Goal: Task Accomplishment & Management: Manage account settings

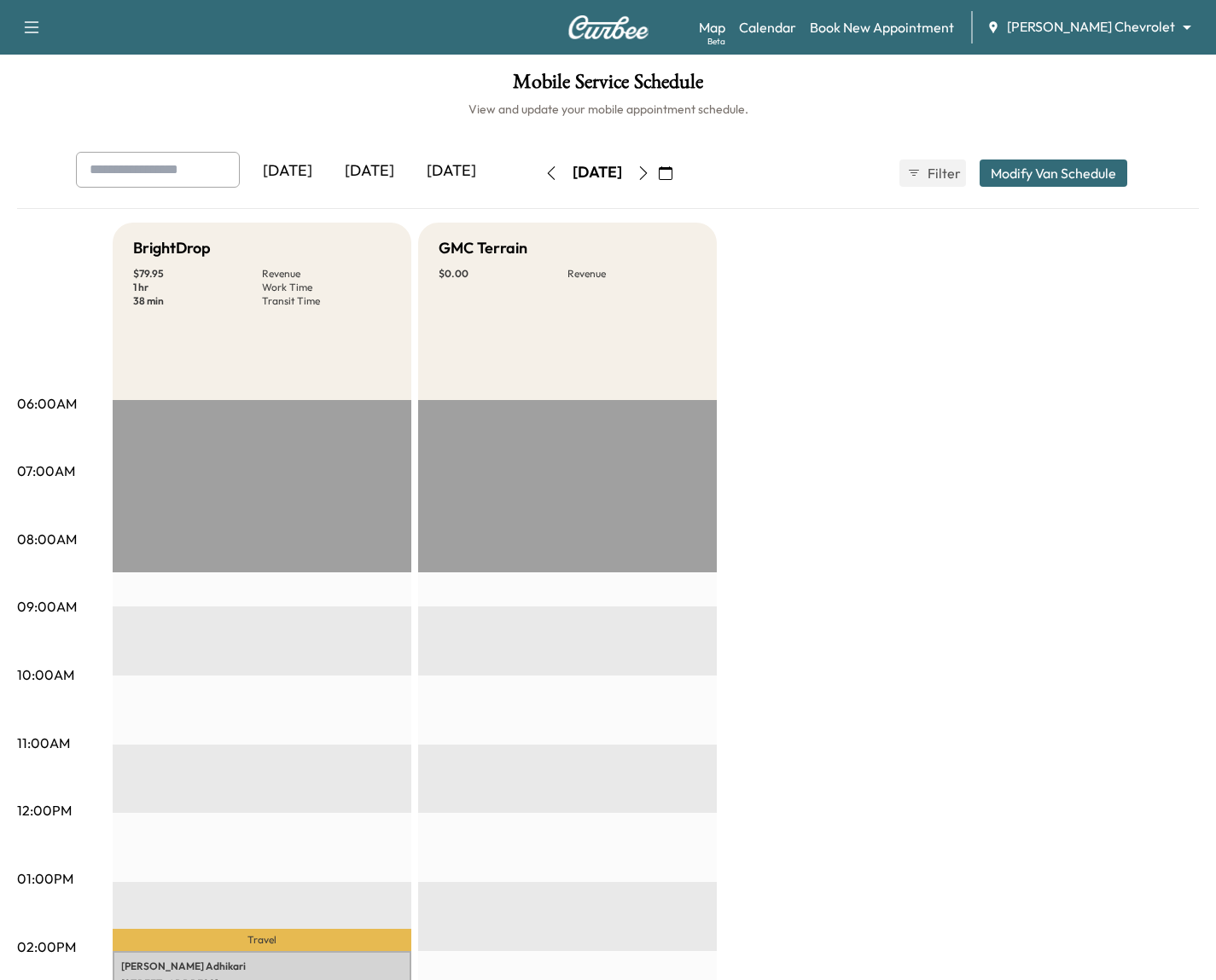
click at [1112, 37] on div "Map Beta Calendar Book New Appointment [PERSON_NAME] Chevrolet ******** ​" at bounding box center [950, 26] width 503 height 32
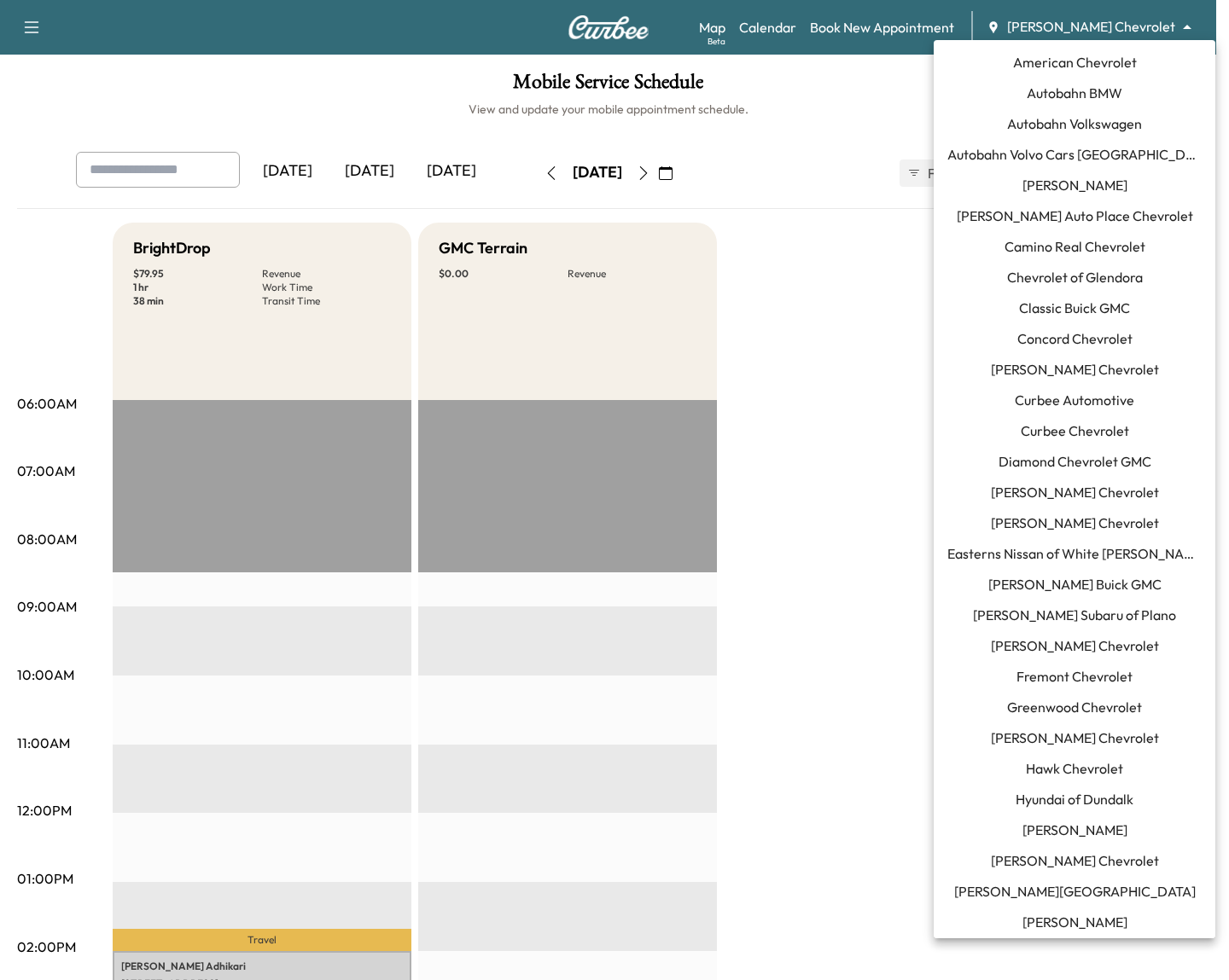
click at [1112, 32] on body "Support Log Out Map Beta Calendar Book New Appointment [PERSON_NAME] Chevrolet …" at bounding box center [614, 490] width 1229 height 980
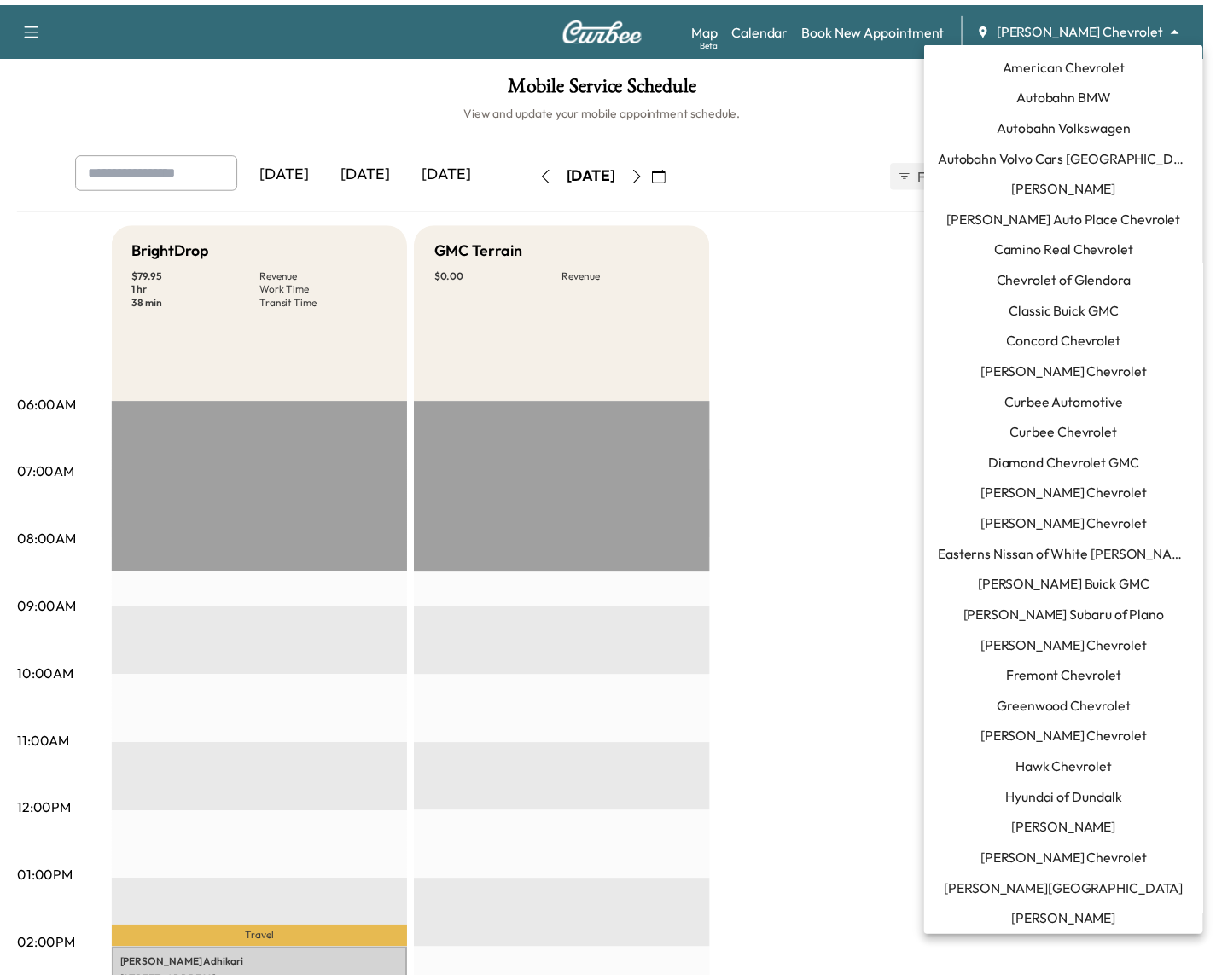
scroll to position [1050, 0]
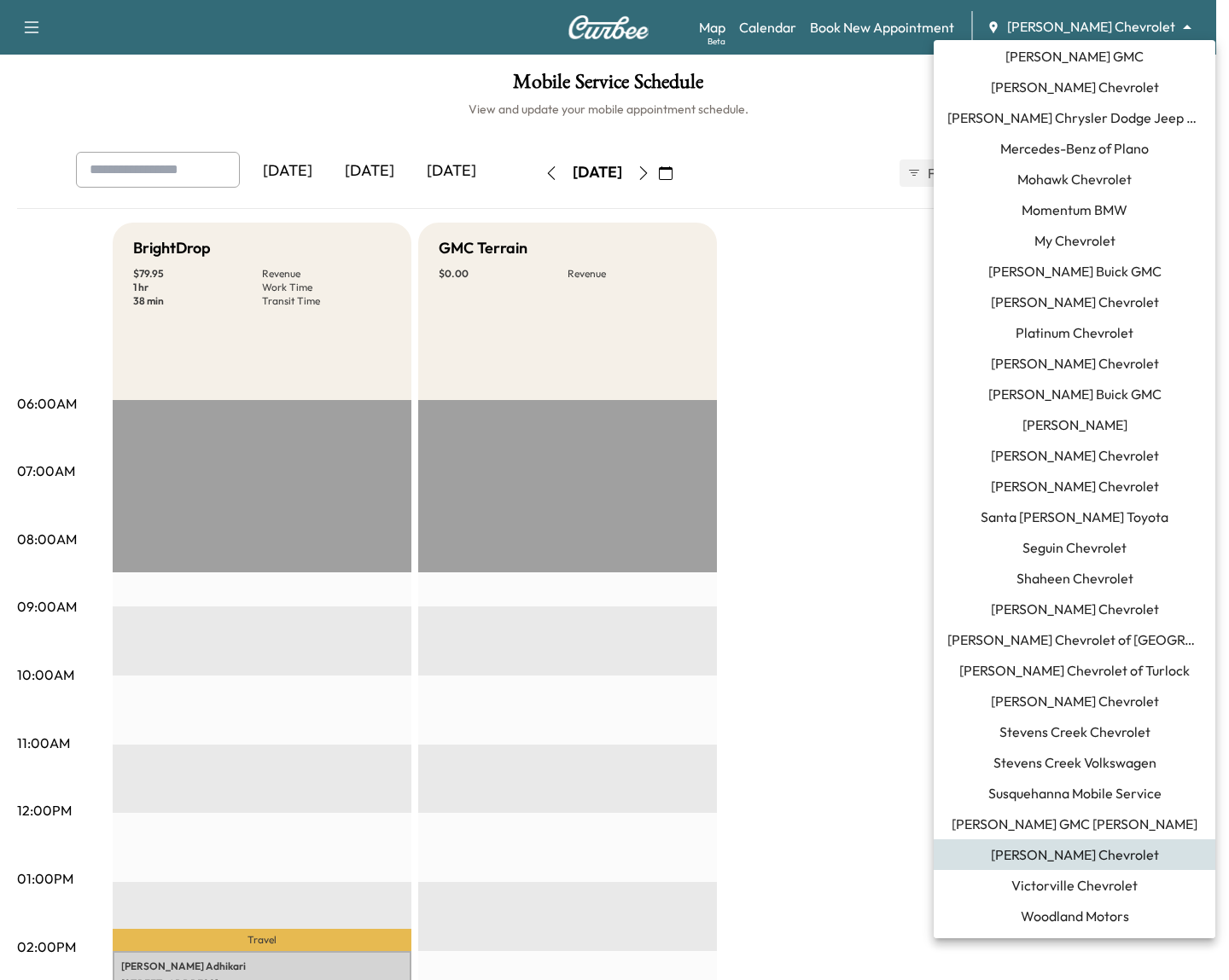
click at [1029, 819] on span "[PERSON_NAME] GMC [PERSON_NAME]" at bounding box center [1074, 824] width 246 height 20
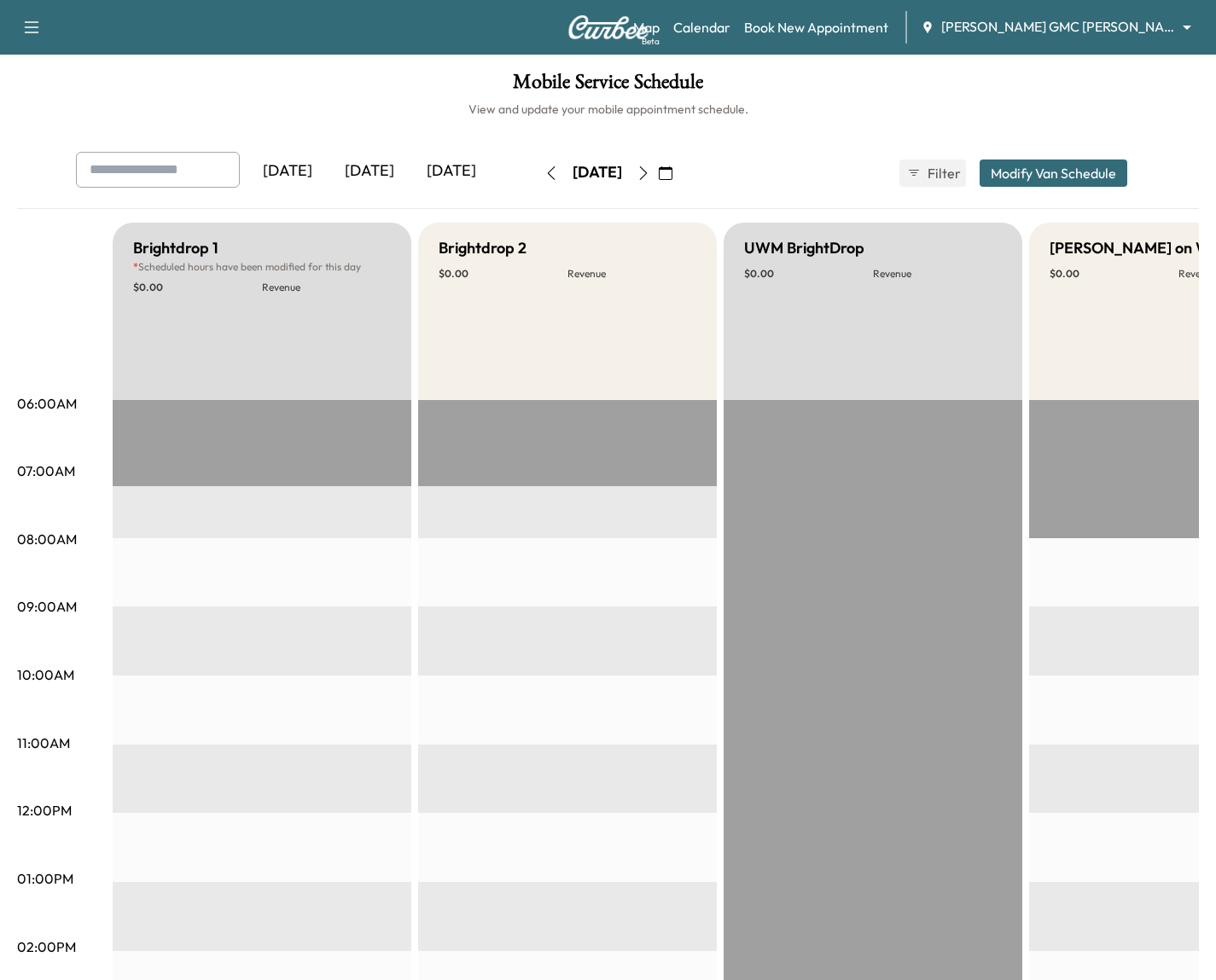
click at [672, 177] on icon "button" at bounding box center [665, 173] width 14 height 14
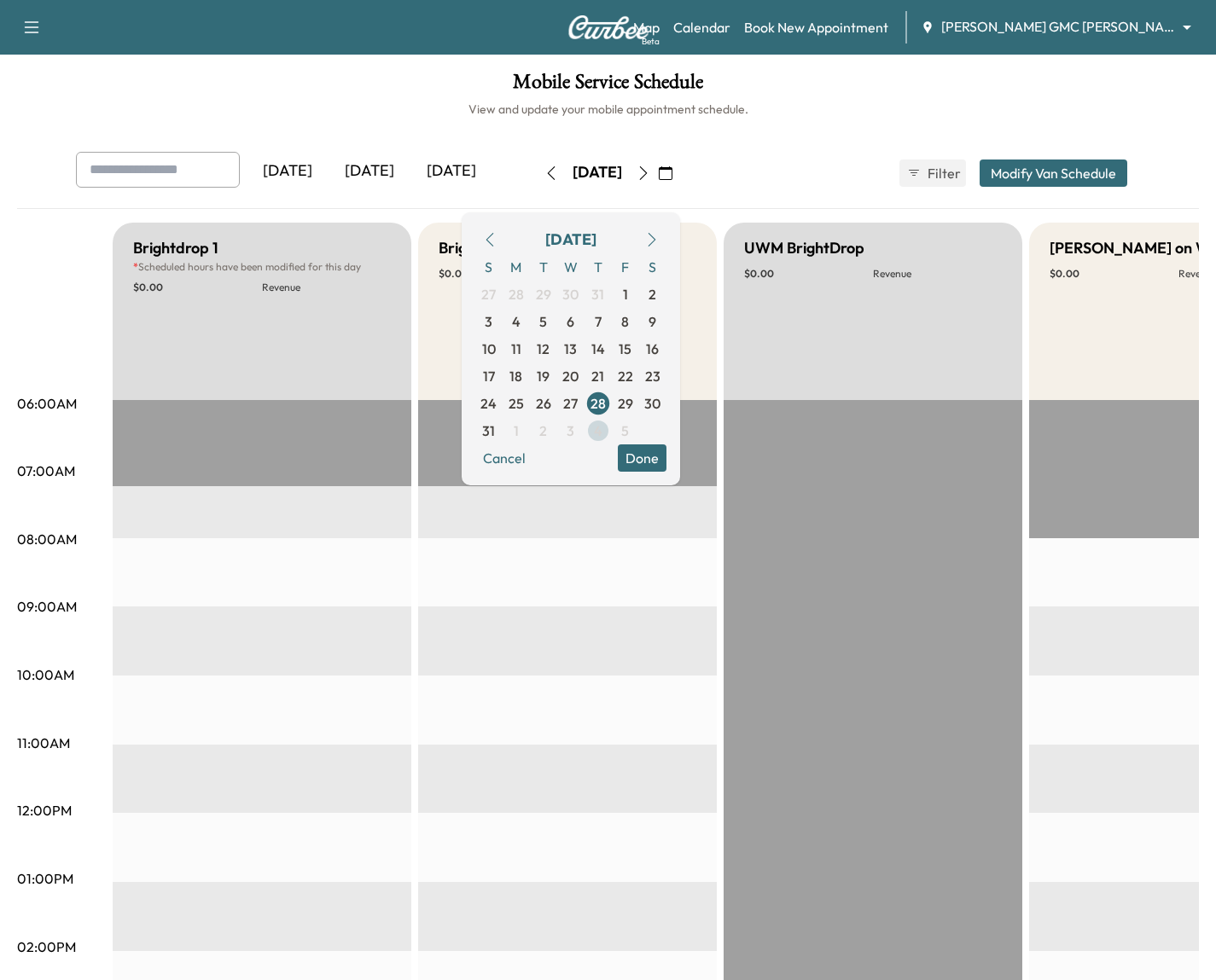
click at [612, 428] on span "4" at bounding box center [598, 431] width 27 height 27
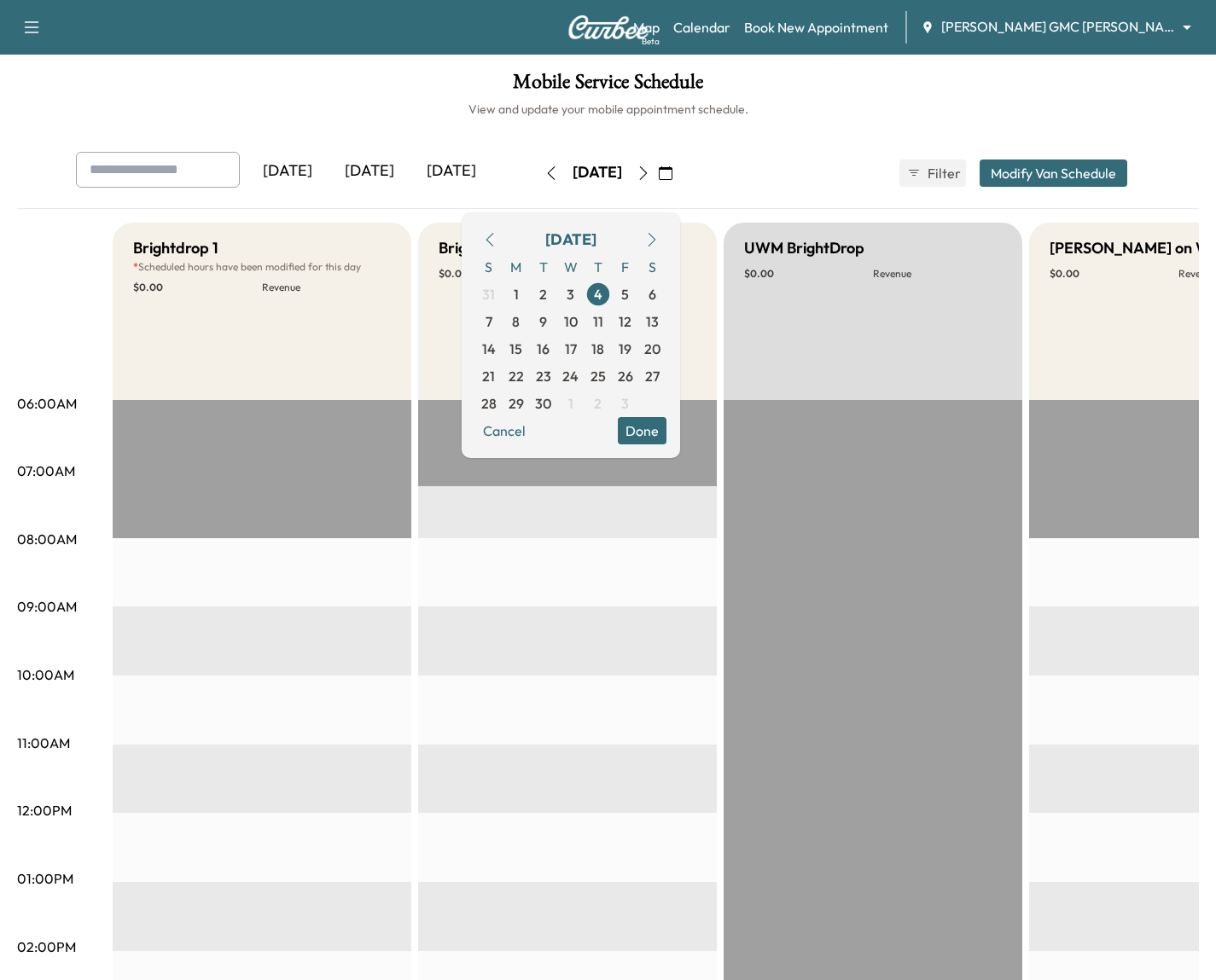
click at [666, 424] on button "Done" at bounding box center [641, 431] width 48 height 27
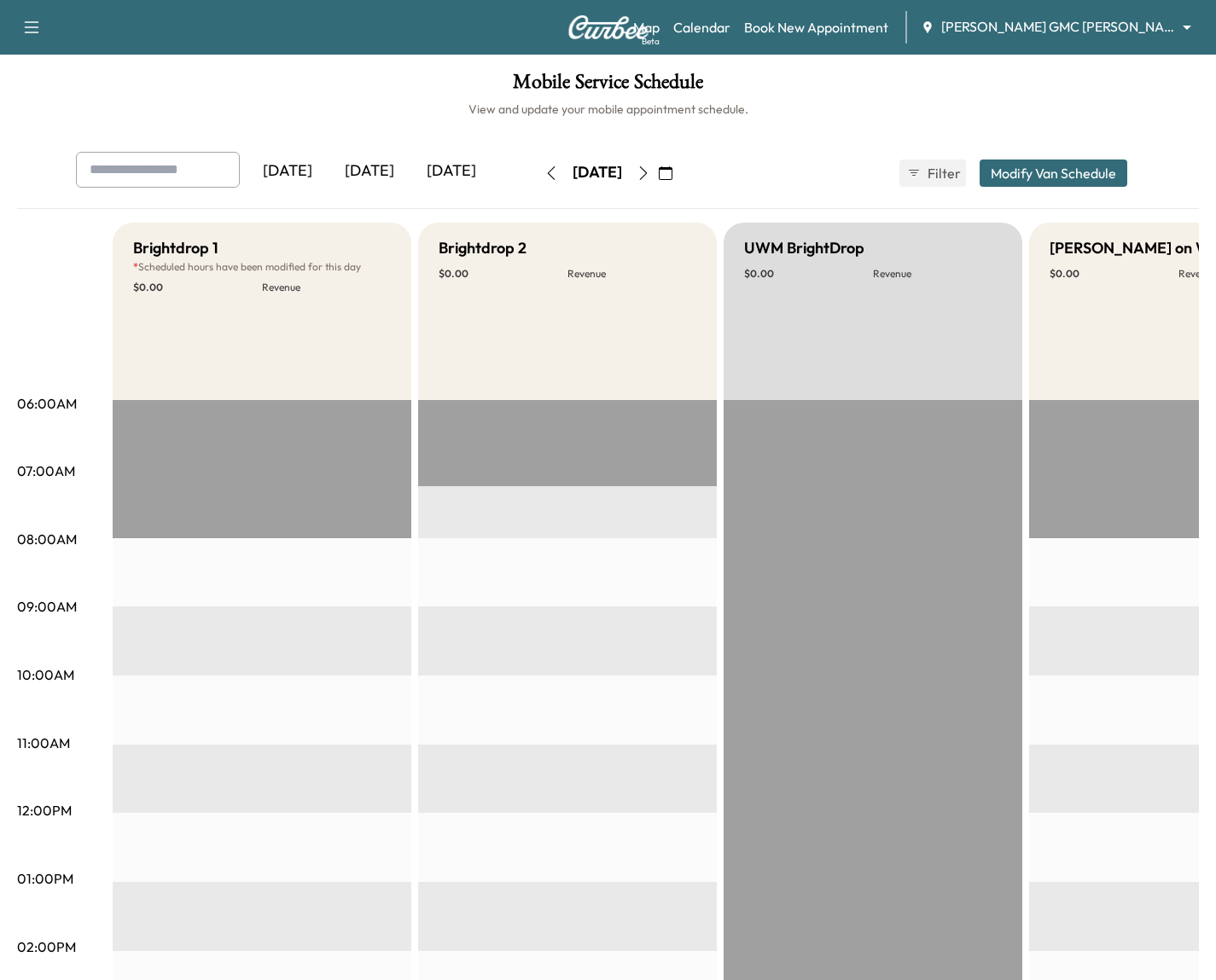
click at [1055, 173] on button "Modify Van Schedule" at bounding box center [1053, 174] width 148 height 27
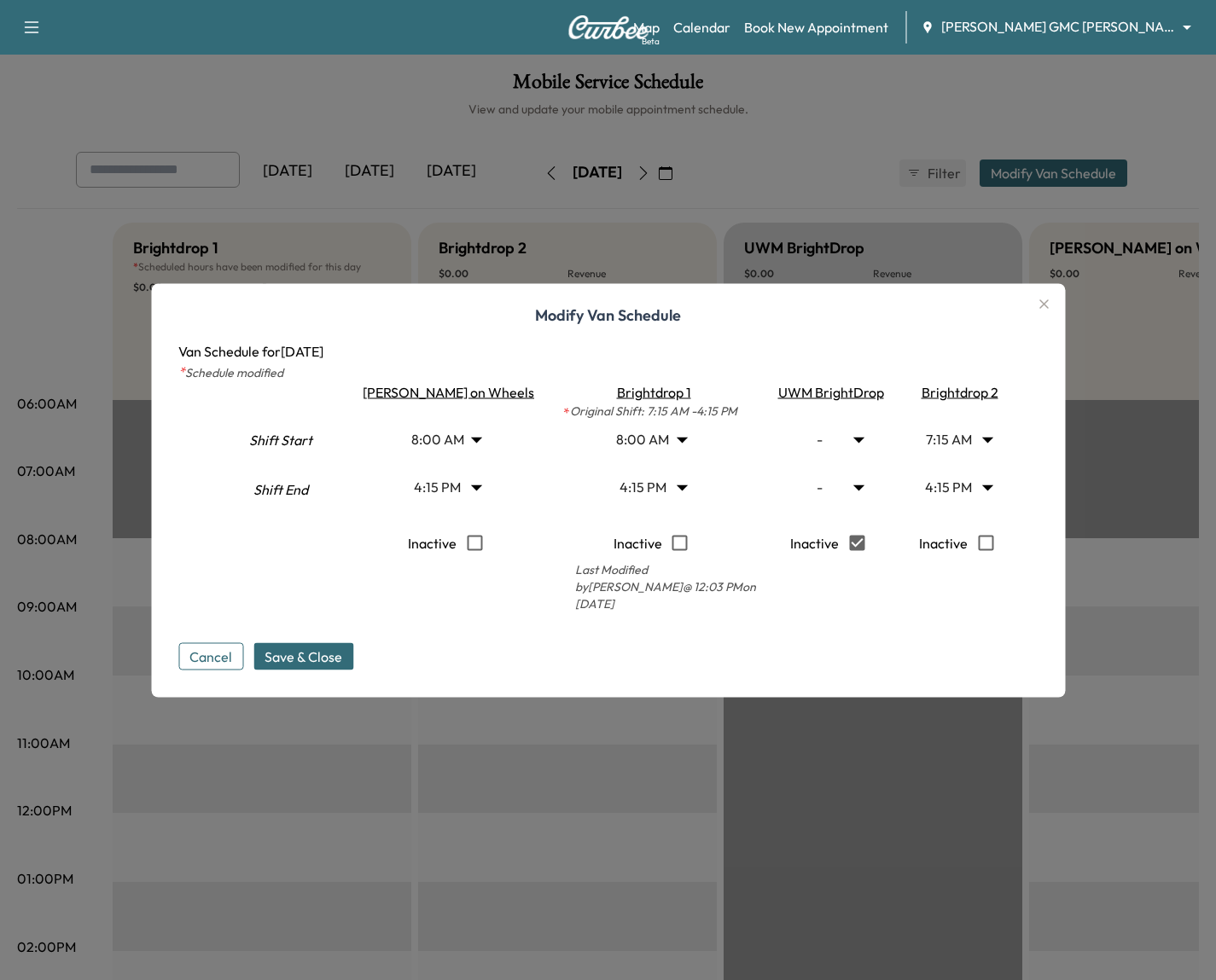
click at [879, 125] on div at bounding box center [608, 490] width 1216 height 980
